Goal: Navigation & Orientation: Find specific page/section

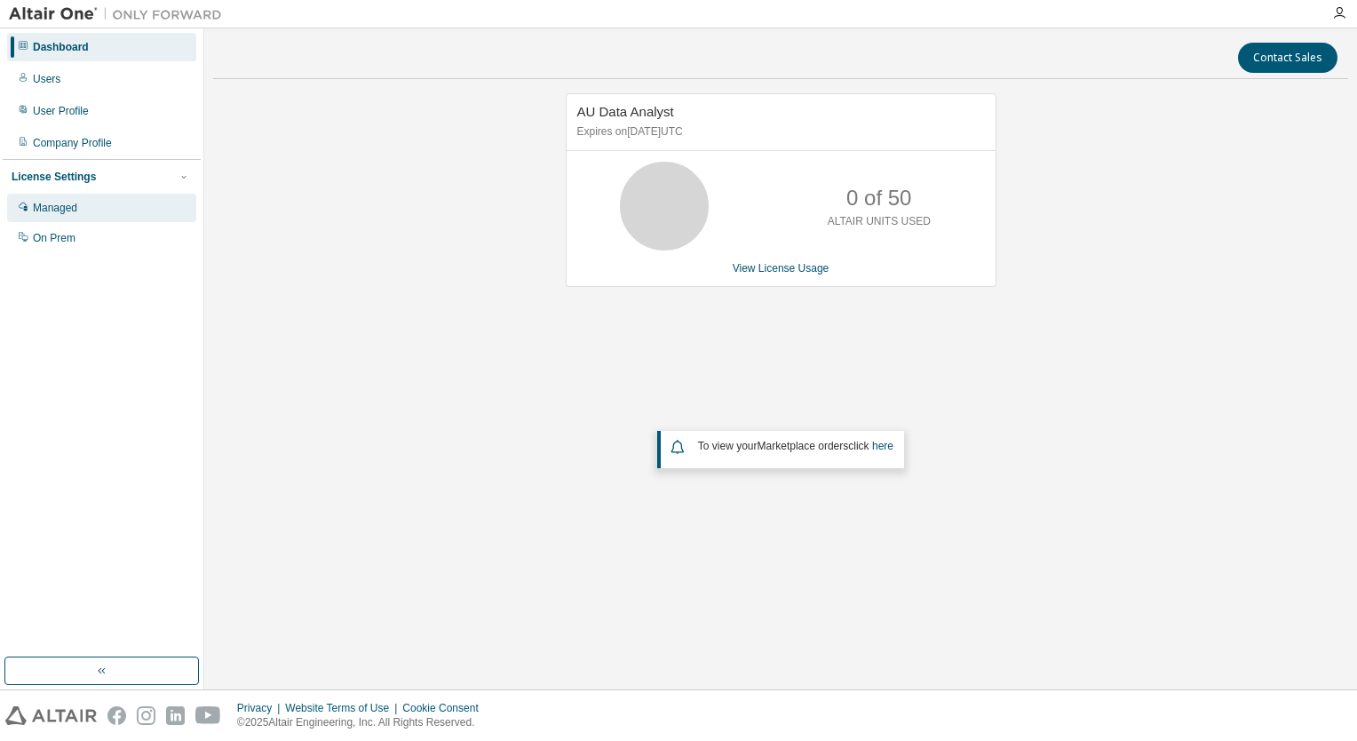
click at [65, 201] on div "Managed" at bounding box center [55, 208] width 44 height 14
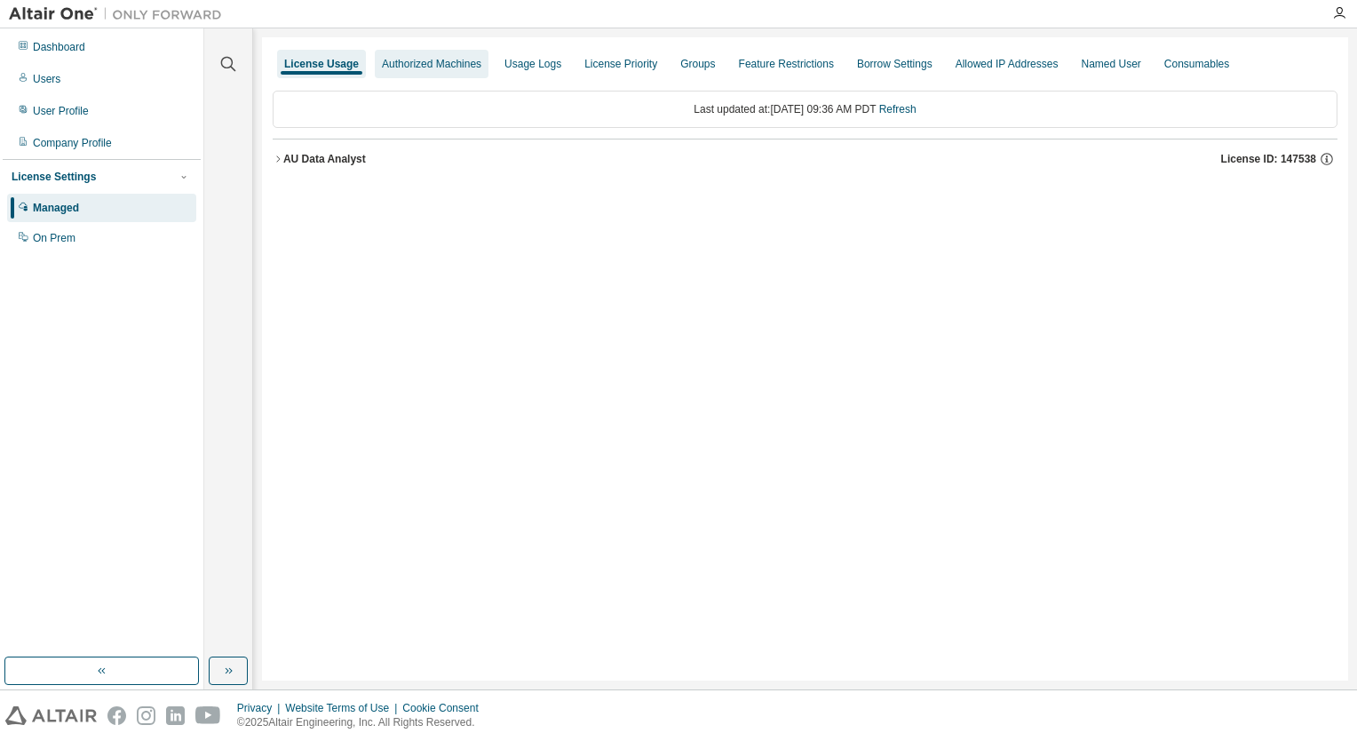
click at [419, 59] on div "Authorized Machines" at bounding box center [431, 64] width 99 height 14
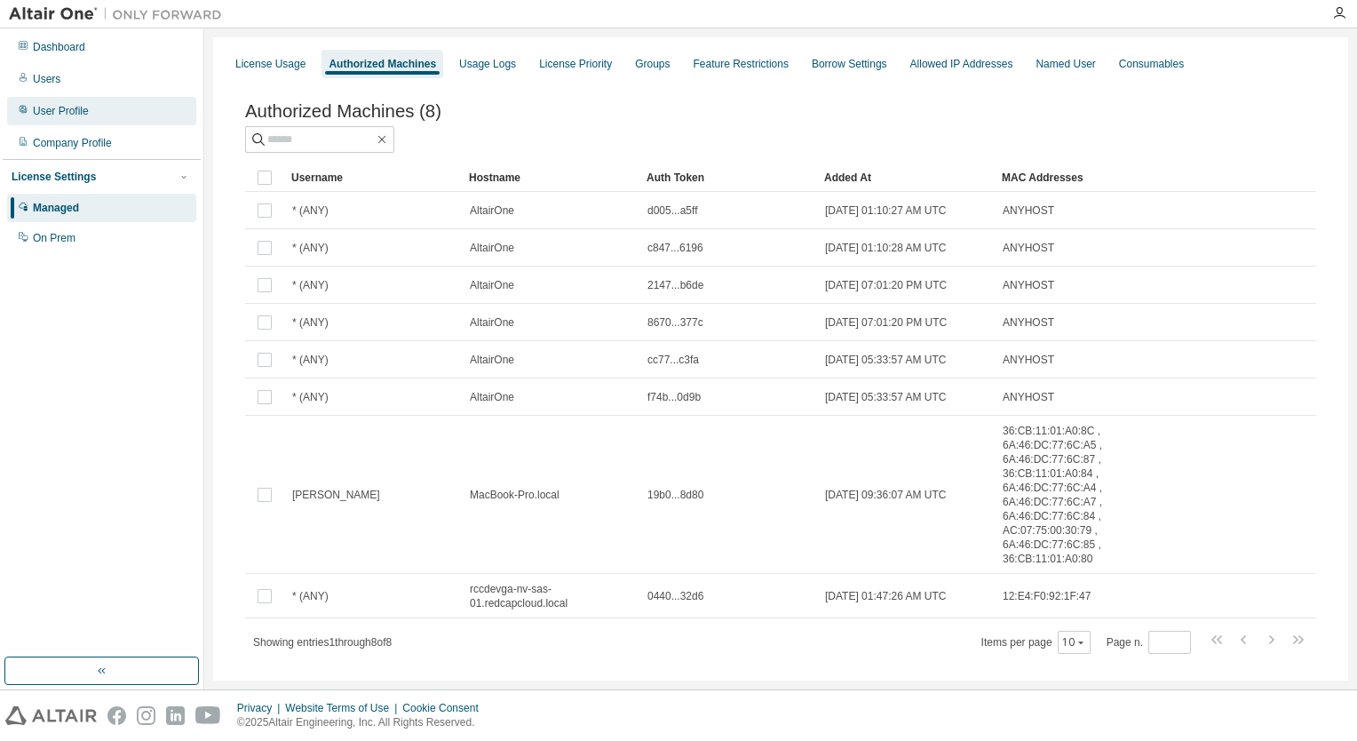
click at [78, 112] on div "User Profile" at bounding box center [61, 111] width 56 height 14
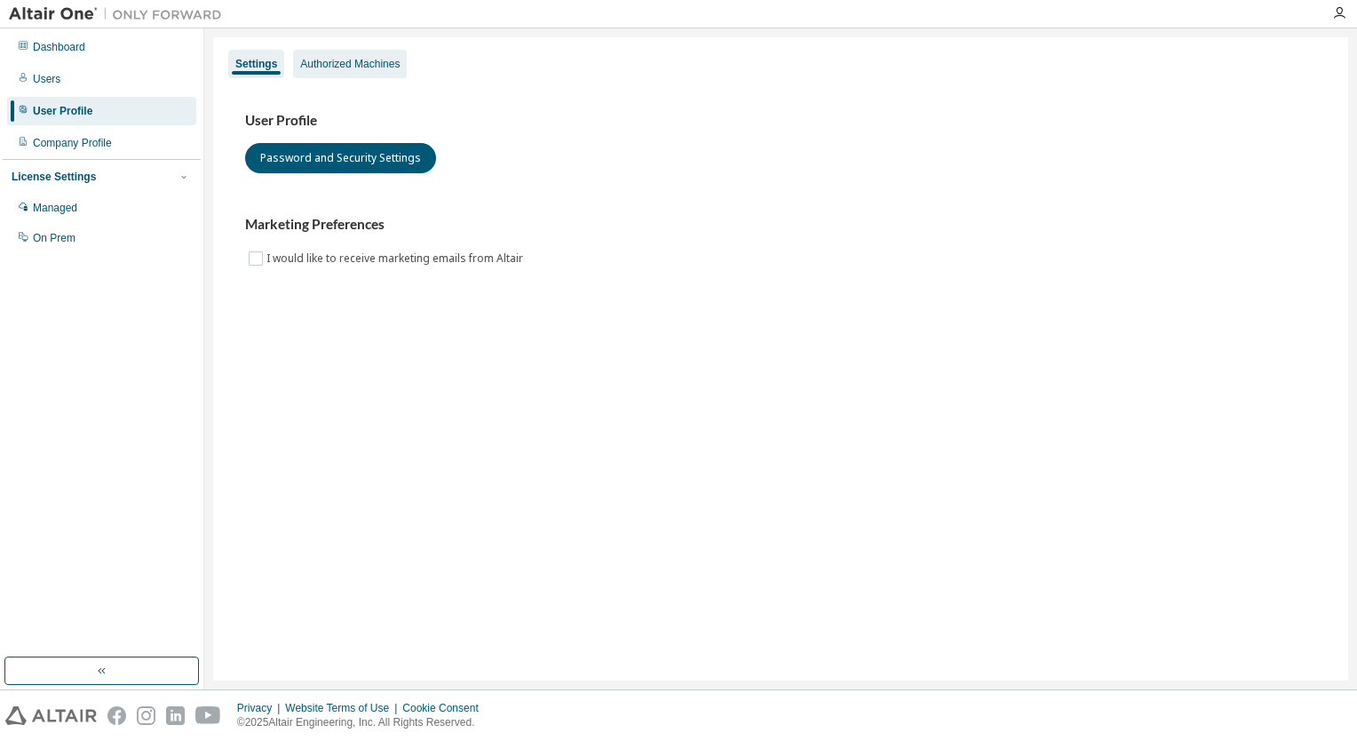
click at [326, 70] on div "Authorized Machines" at bounding box center [349, 64] width 99 height 14
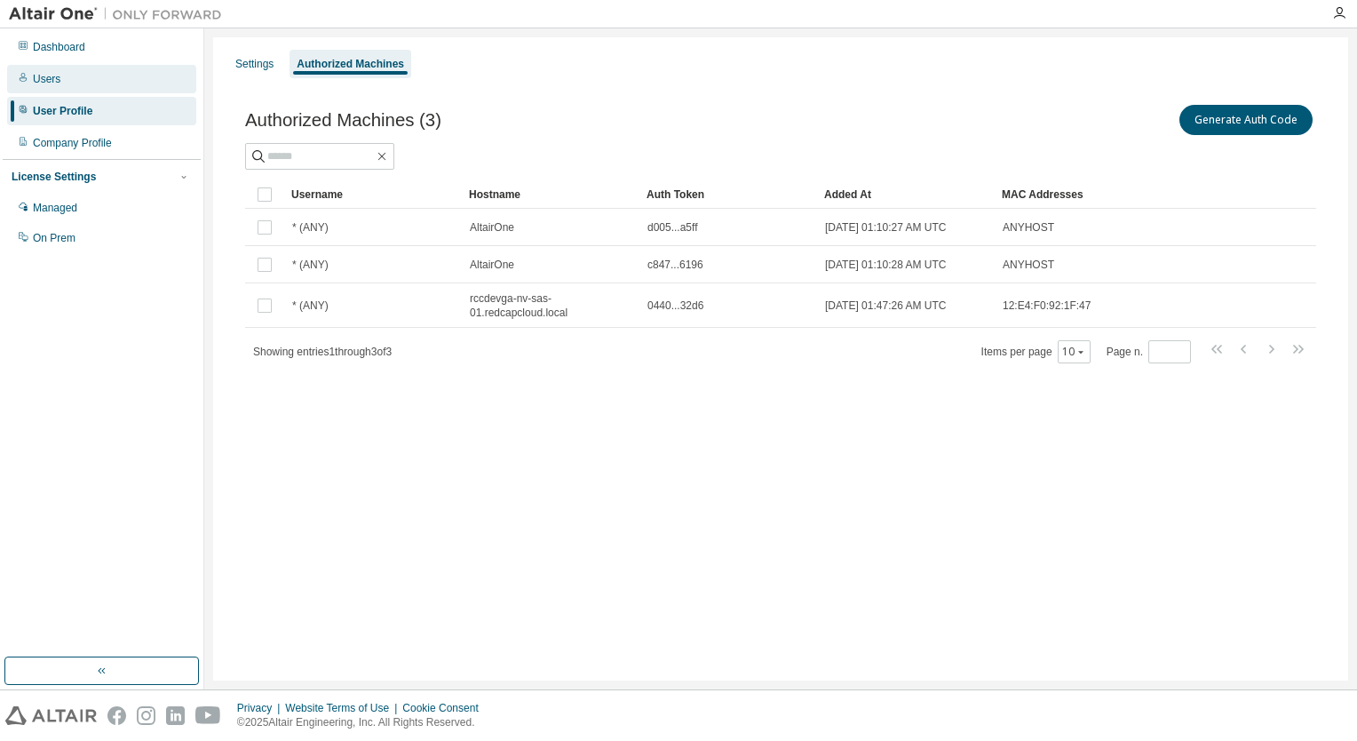
click at [50, 82] on div "Users" at bounding box center [47, 79] width 28 height 14
